Goal: Transaction & Acquisition: Purchase product/service

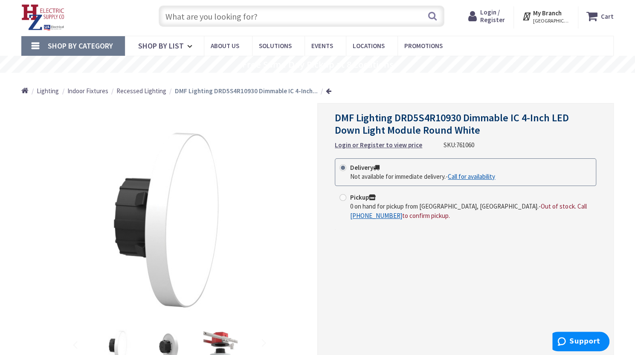
scroll to position [20, 0]
click at [480, 13] on icon at bounding box center [474, 16] width 12 height 15
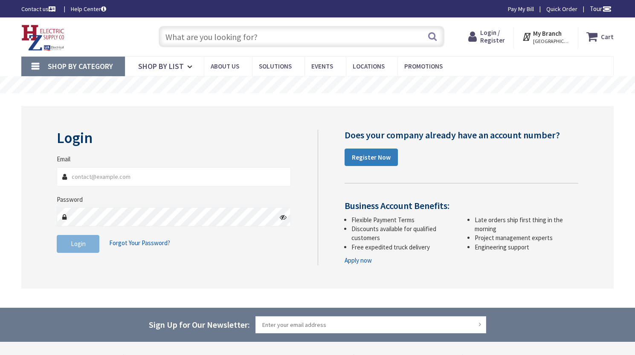
click at [369, 161] on strong "Register Now" at bounding box center [371, 157] width 39 height 8
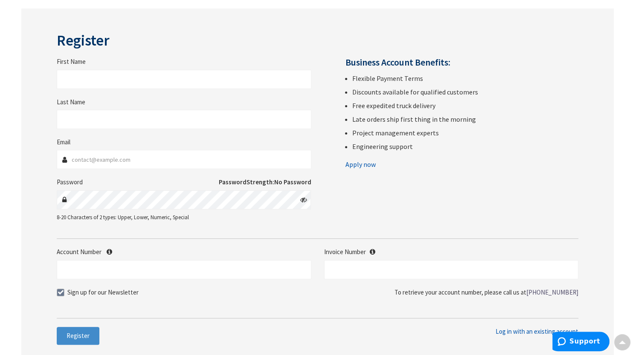
scroll to position [101, 0]
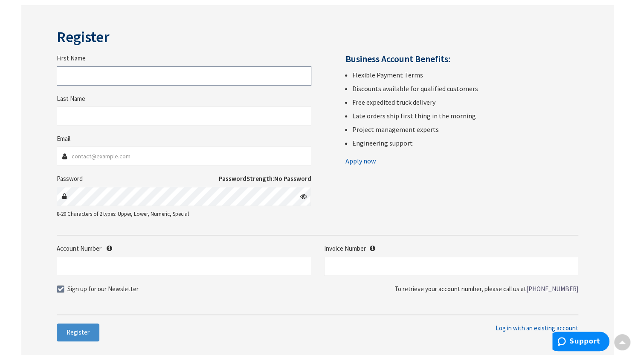
click at [105, 75] on input "First Name" at bounding box center [184, 75] width 254 height 19
drag, startPoint x: 105, startPoint y: 75, endPoint x: 22, endPoint y: 78, distance: 83.2
click at [22, 78] on div "Register First Name eLVIS Last Name This is a required field. Email Password Pa…" at bounding box center [317, 185] width 592 height 360
drag, startPoint x: 114, startPoint y: 75, endPoint x: 49, endPoint y: 77, distance: 65.7
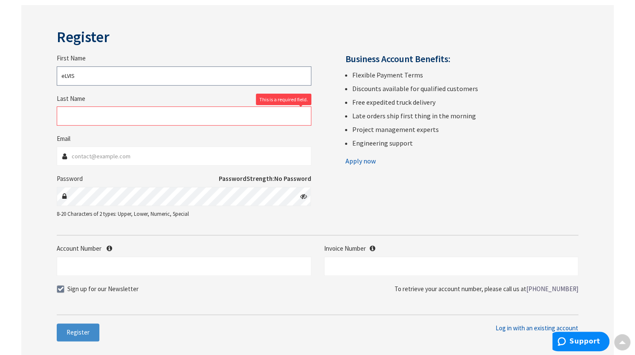
click at [49, 77] on div "Register First Name eLVIS Last Name This is a required field. Email Password Pa…" at bounding box center [317, 185] width 592 height 360
type input "Elvis"
type input "Socias"
click at [116, 157] on input "Email" at bounding box center [184, 156] width 254 height 19
type input "elvis.socias@hines.com"
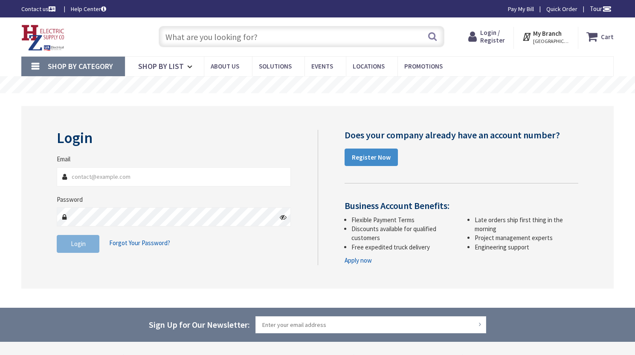
click at [118, 175] on input "Email" at bounding box center [174, 177] width 234 height 19
click at [135, 185] on input "Email" at bounding box center [174, 177] width 234 height 19
click at [372, 160] on strong "Register Now" at bounding box center [371, 157] width 39 height 8
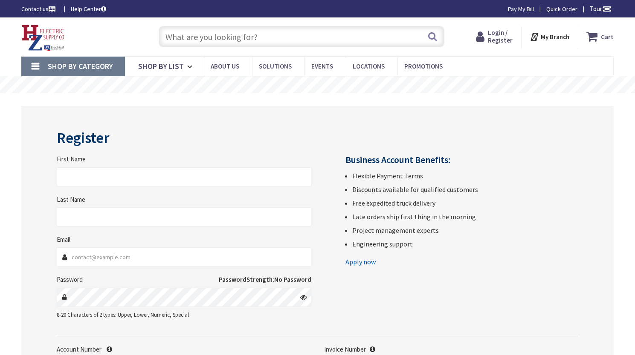
click at [152, 179] on input "First Name" at bounding box center [184, 177] width 254 height 19
type input "Elvis"
type input "E"
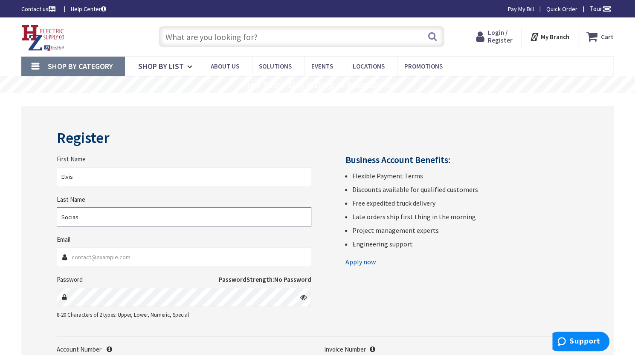
type input "Socias"
click at [161, 257] on input "Email" at bounding box center [184, 257] width 254 height 19
type input "elvis.socias@hines.com"
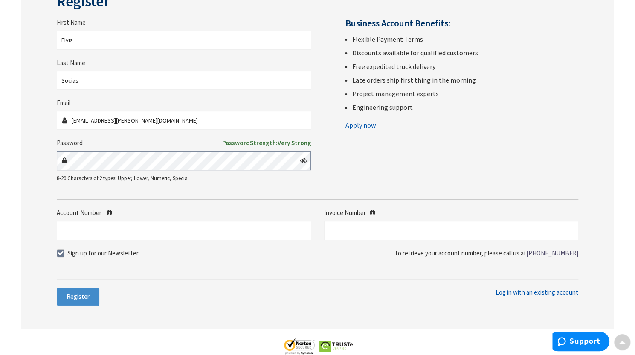
scroll to position [139, 0]
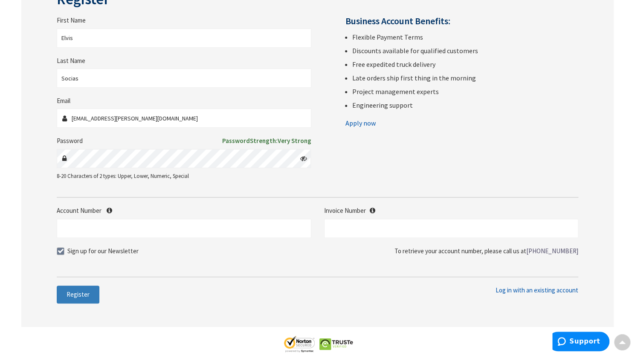
click at [89, 294] on button "Register" at bounding box center [78, 295] width 43 height 18
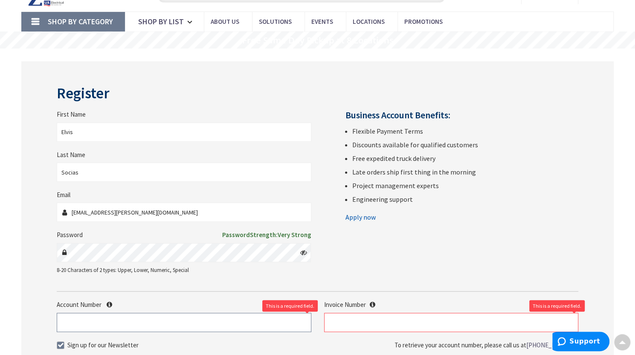
scroll to position [24, 0]
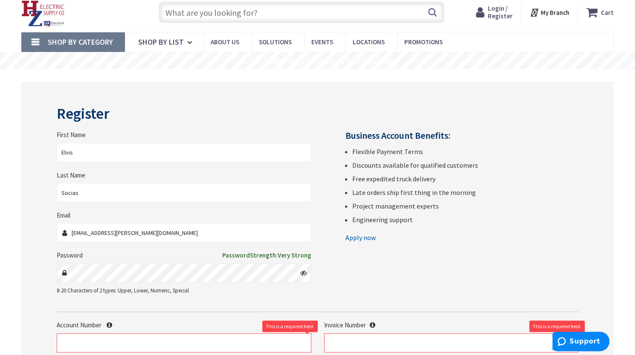
click at [353, 233] on link "Apply now" at bounding box center [360, 238] width 30 height 14
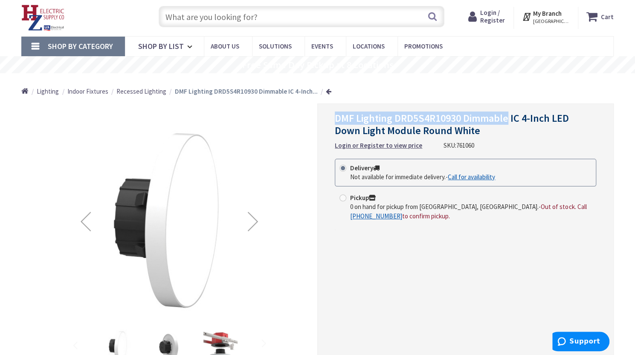
drag, startPoint x: 334, startPoint y: 114, endPoint x: 507, endPoint y: 114, distance: 173.1
click at [507, 114] on div "DMF Lighting DRD5S4R10930 Dimmable IC 4-Inch LED Down Light Module Round White …" at bounding box center [465, 250] width 296 height 292
copy span "DMF Lighting DRD5S4R10930 Dimmable"
click at [434, 244] on div "DMF Lighting DRD5S4R10930 Dimmable IC 4-Inch LED Down Light Module Round White …" at bounding box center [465, 250] width 296 height 292
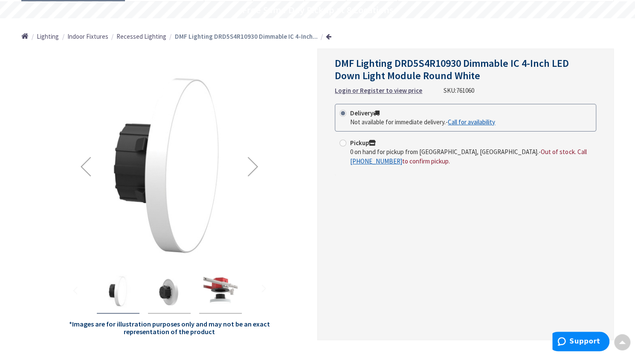
click at [405, 236] on div "DMF Lighting DRD5S4R10930 Dimmable IC 4-Inch LED Down Light Module Round White …" at bounding box center [465, 195] width 296 height 292
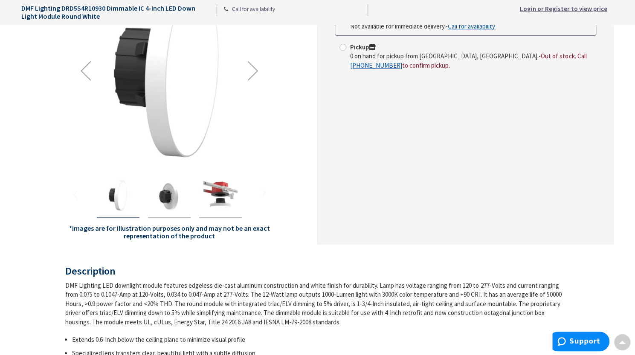
scroll to position [289, 0]
